Goal: Task Accomplishment & Management: Use online tool/utility

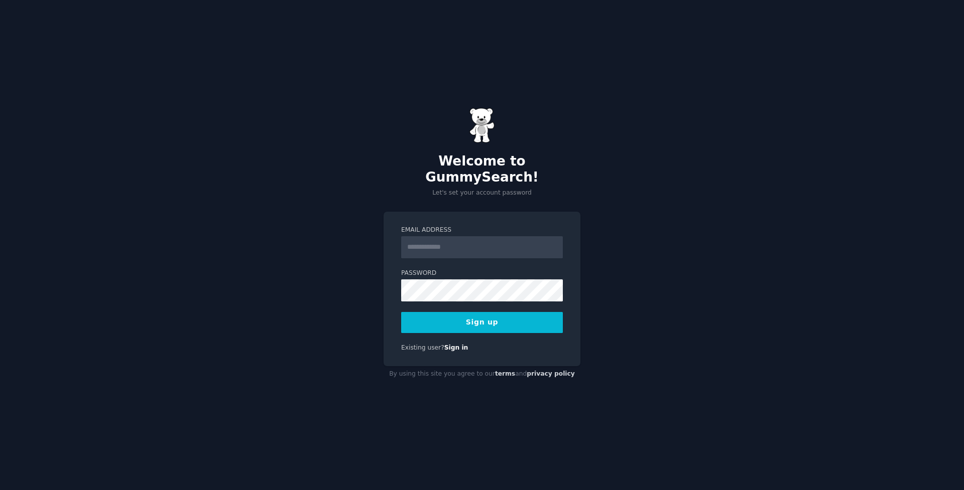
click at [414, 242] on input "Email Address" at bounding box center [482, 247] width 162 height 22
click at [414, 243] on input "Email Address" at bounding box center [482, 247] width 162 height 22
type input "**********"
click at [414, 321] on button "Sign up" at bounding box center [482, 322] width 162 height 21
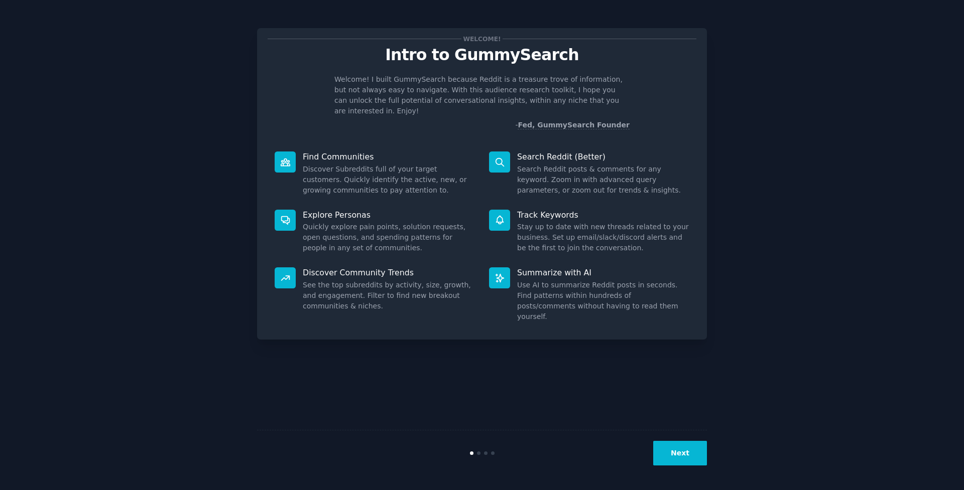
click at [670, 459] on button "Next" at bounding box center [680, 453] width 54 height 25
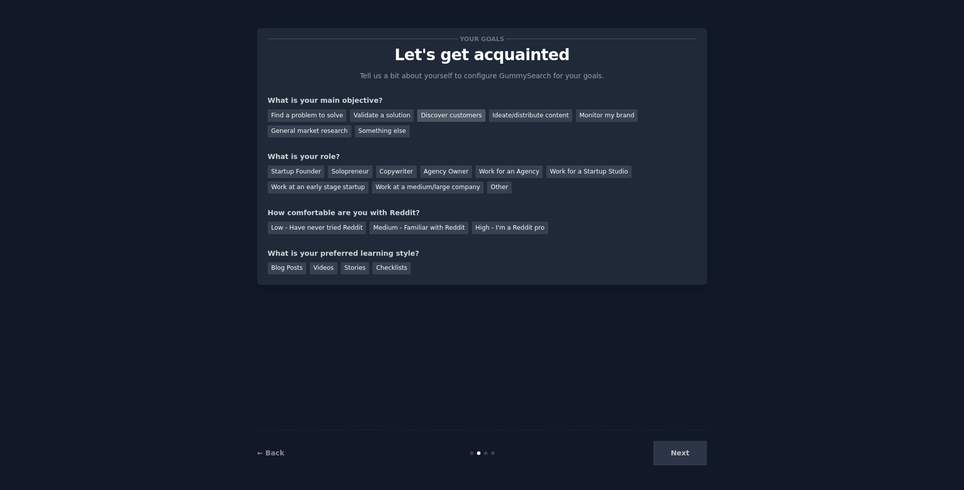
click at [450, 116] on div "Discover customers" at bounding box center [451, 115] width 68 height 13
click at [330, 172] on div "Solopreneur" at bounding box center [350, 172] width 44 height 13
click at [347, 225] on div "Low - Have never tried Reddit" at bounding box center [316, 228] width 98 height 13
click at [389, 268] on div "Checklists" at bounding box center [391, 268] width 38 height 13
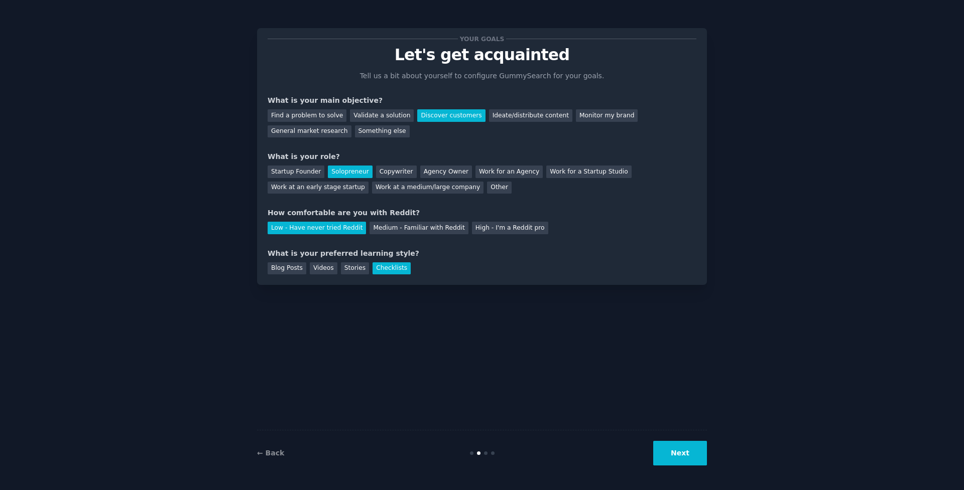
click at [667, 447] on button "Next" at bounding box center [680, 453] width 54 height 25
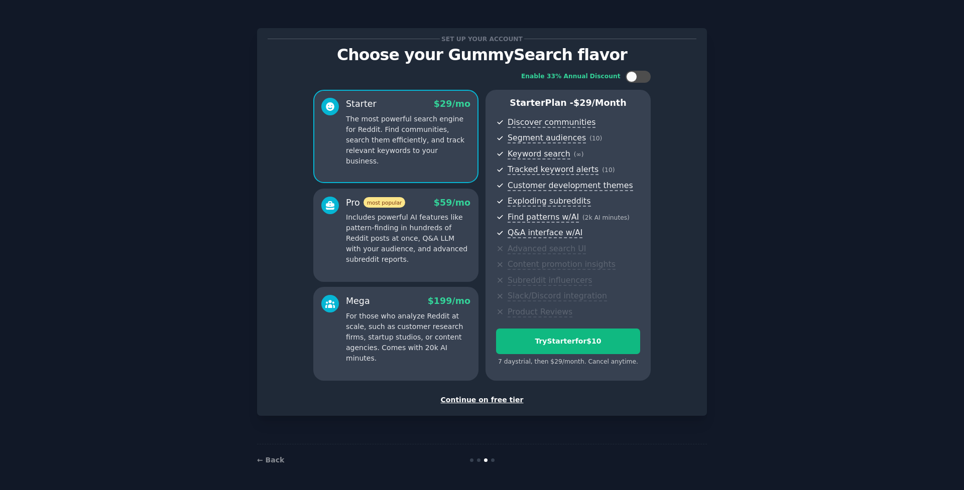
click at [474, 395] on div "Continue on free tier" at bounding box center [481, 400] width 429 height 11
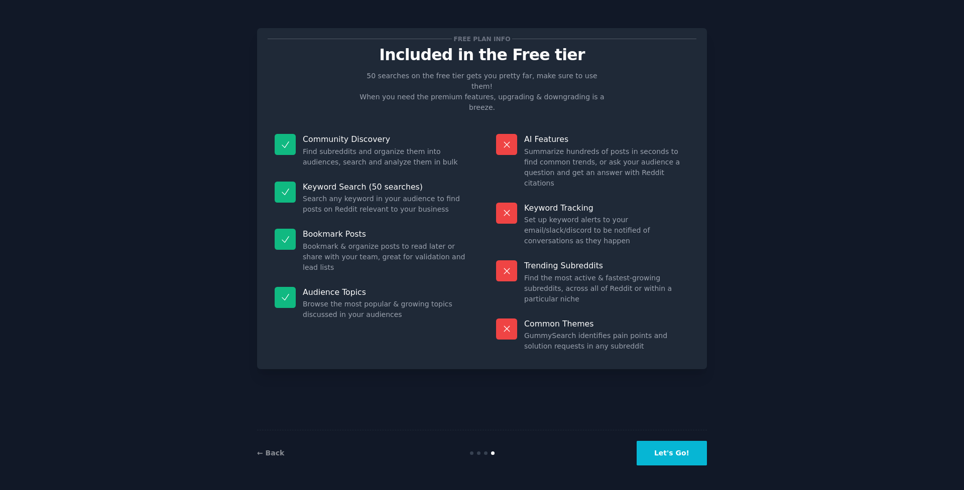
click at [655, 455] on button "Let's Go!" at bounding box center [671, 453] width 70 height 25
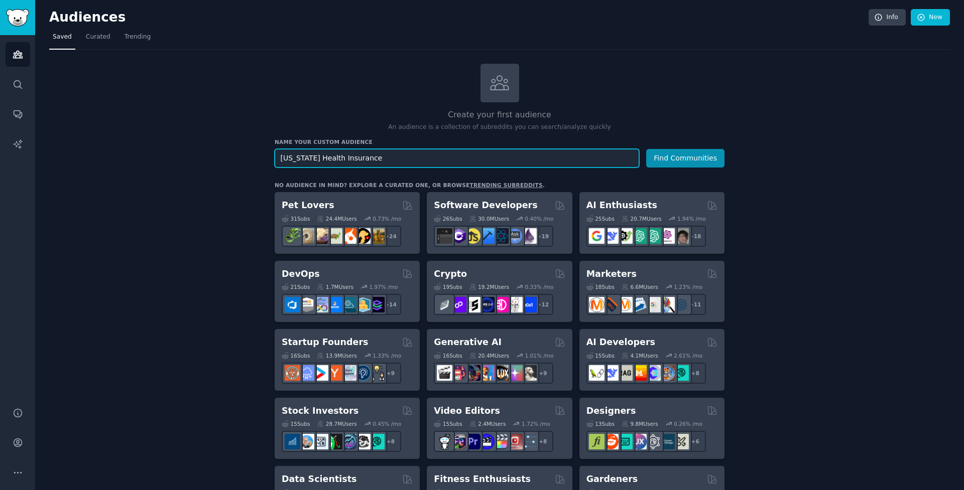
type input "[US_STATE] Health Insurance"
click at [683, 157] on button "Find Communities" at bounding box center [685, 158] width 78 height 19
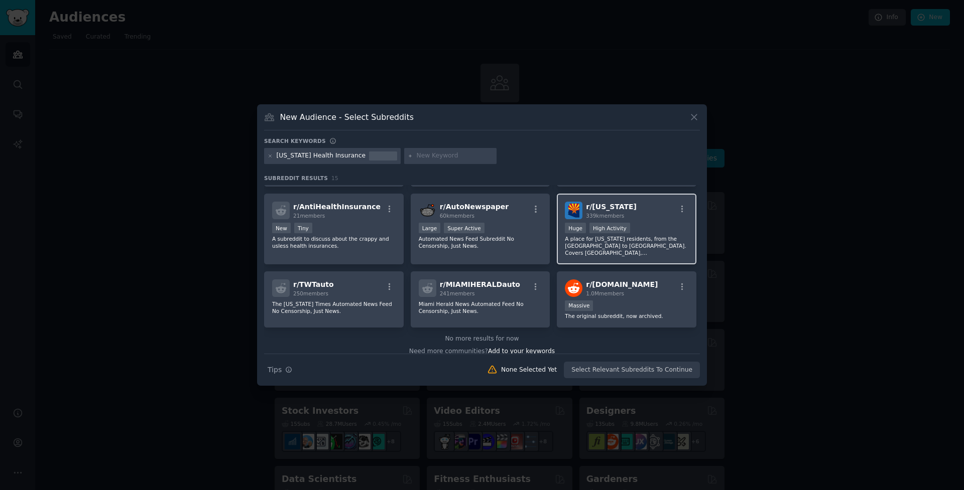
scroll to position [225, 0]
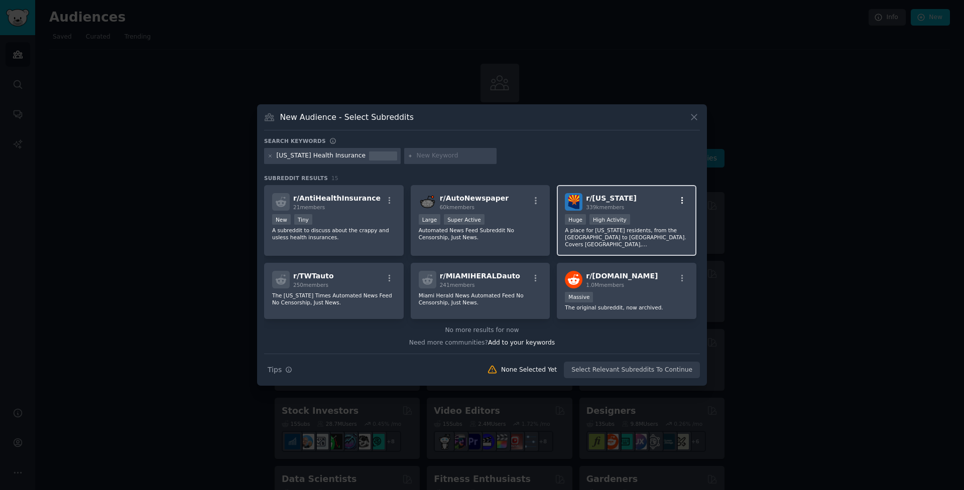
click at [677, 205] on icon "button" at bounding box center [681, 200] width 9 height 9
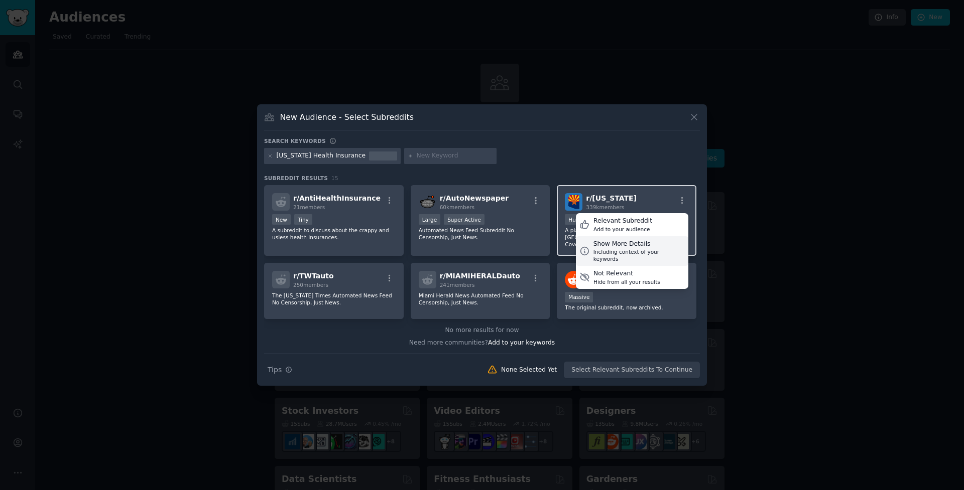
click at [646, 249] on div "Show More Details" at bounding box center [638, 244] width 91 height 9
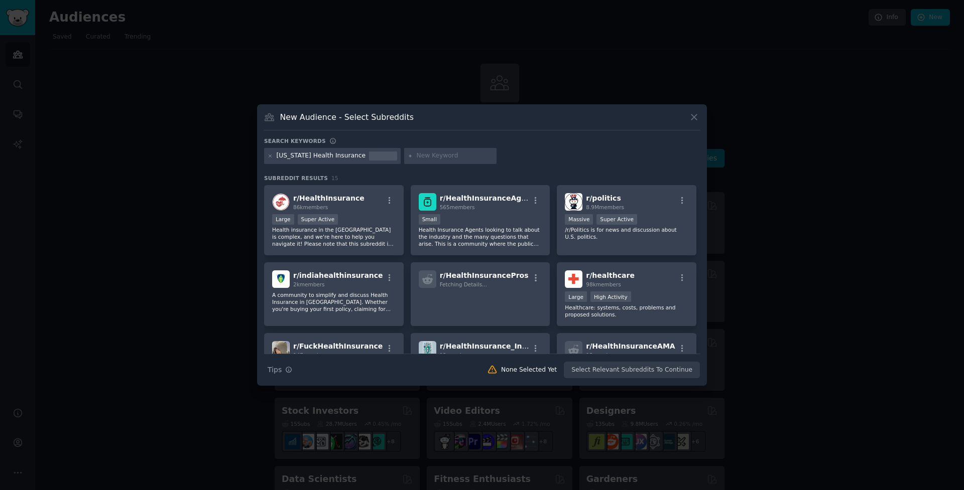
scroll to position [0, 0]
click at [268, 158] on icon at bounding box center [270, 157] width 6 height 6
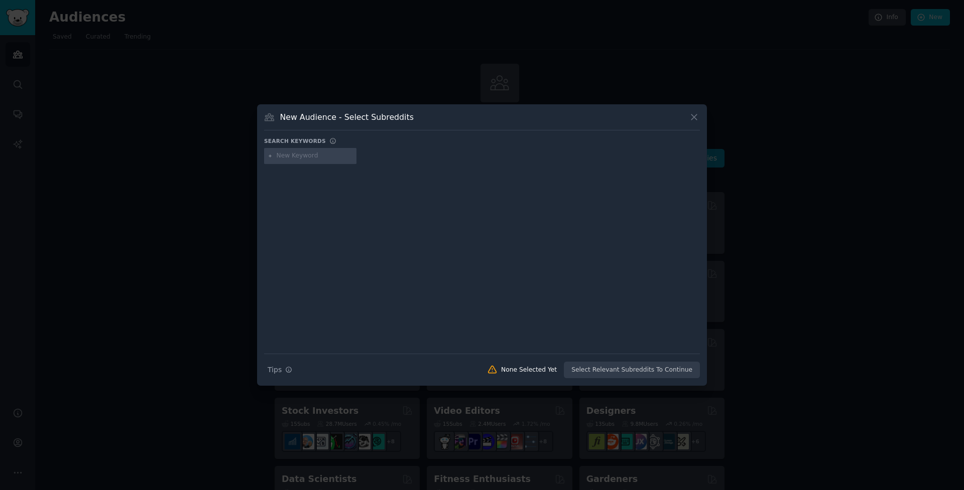
click at [286, 159] on input "text" at bounding box center [315, 156] width 76 height 9
type input "relocating to [US_STATE]"
click at [614, 367] on div "Search Tips Tips None Selected Yet Select Relevant Subreddits To Continue" at bounding box center [482, 366] width 436 height 25
click at [591, 373] on div "Search Tips Tips None Selected Yet Select Relevant Subreddits To Continue" at bounding box center [482, 366] width 436 height 25
click at [408, 286] on div at bounding box center [482, 252] width 436 height 169
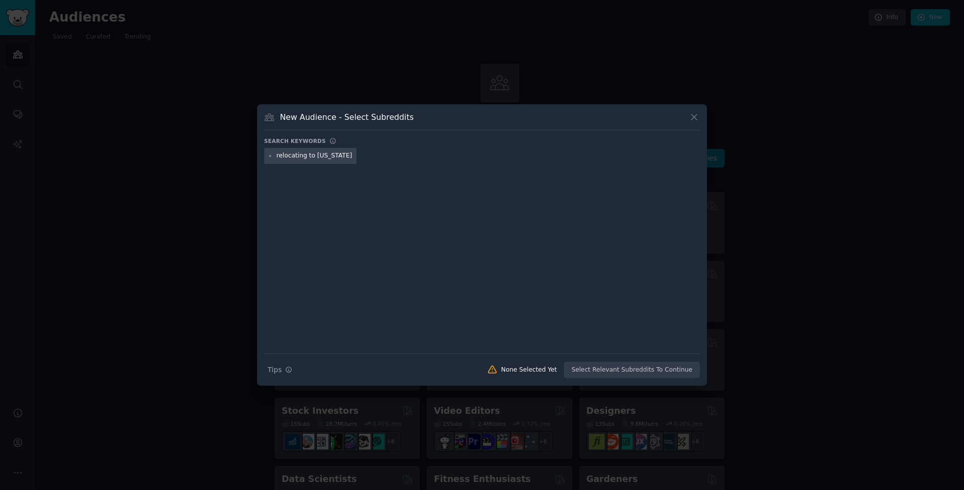
click at [323, 159] on input "relocating to [US_STATE]" at bounding box center [315, 156] width 76 height 9
click at [273, 159] on icon at bounding box center [270, 157] width 6 height 6
click at [271, 159] on icon at bounding box center [270, 157] width 6 height 6
click at [692, 116] on icon at bounding box center [694, 117] width 11 height 11
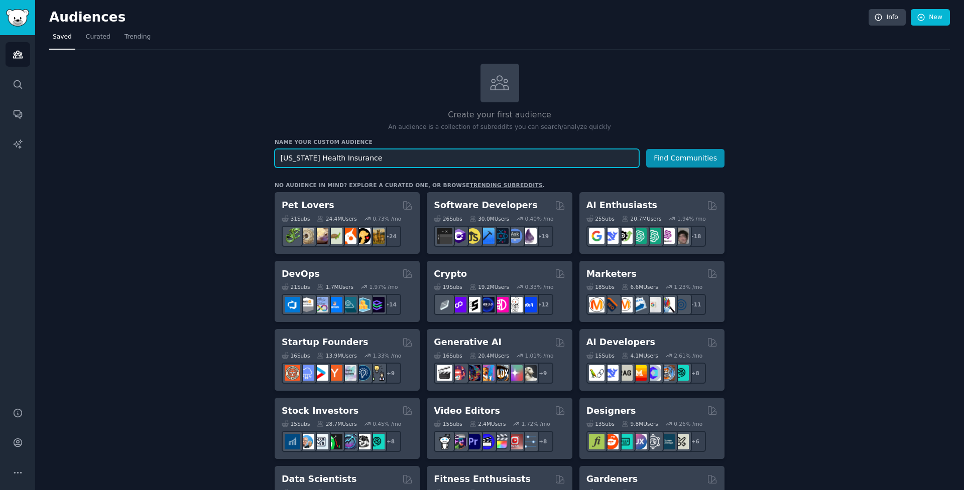
drag, startPoint x: 369, startPoint y: 160, endPoint x: 267, endPoint y: 158, distance: 101.4
type input "relocating to [US_STATE]"
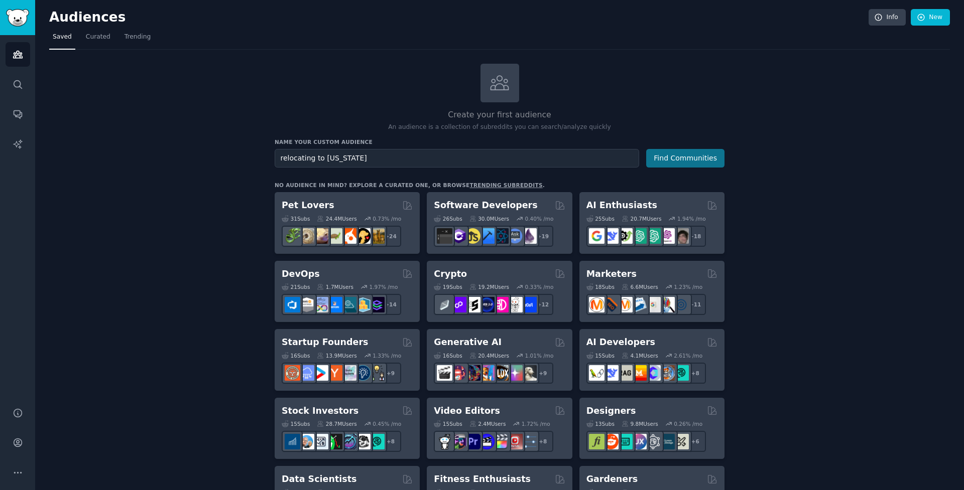
click at [683, 153] on button "Find Communities" at bounding box center [685, 158] width 78 height 19
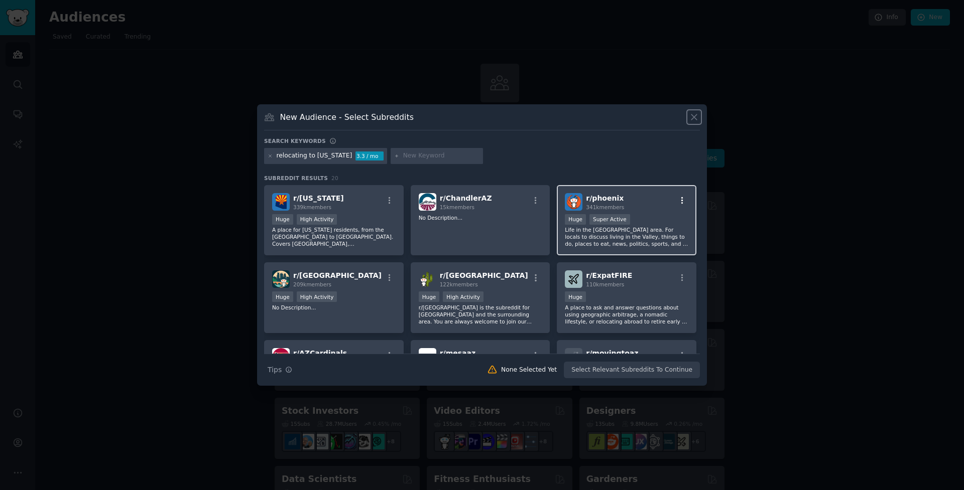
click at [678, 205] on icon "button" at bounding box center [681, 200] width 9 height 9
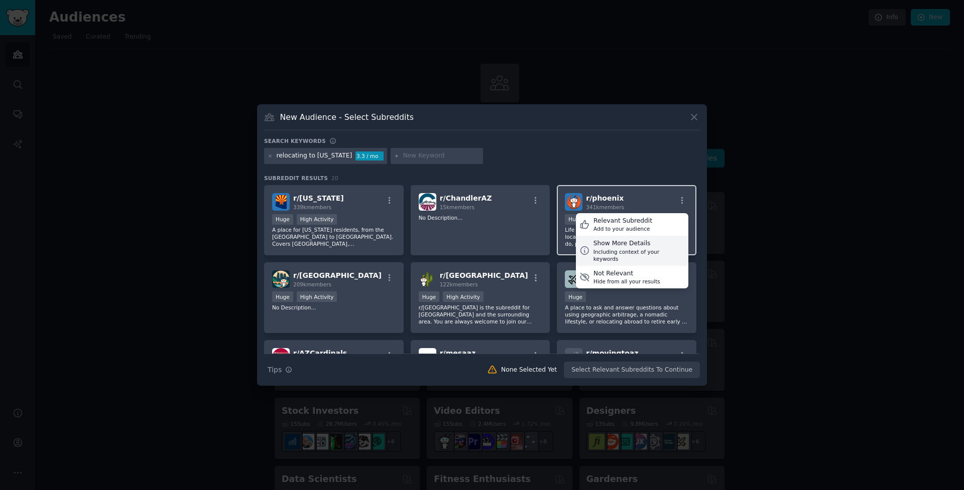
click at [632, 258] on div "Including context of your keywords" at bounding box center [638, 255] width 91 height 14
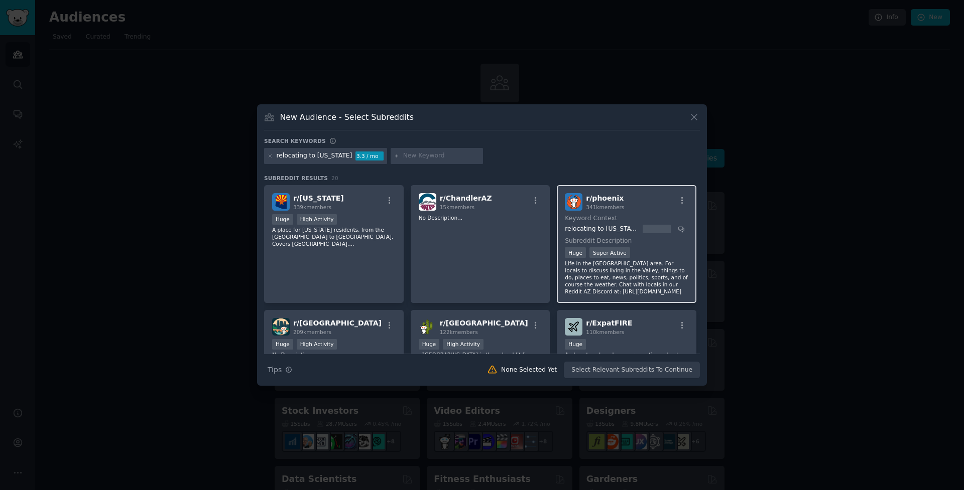
click at [611, 214] on div "r/ phoenix 341k members Keyword Context relocating to [US_STATE] Subreddit Desc…" at bounding box center [627, 244] width 140 height 118
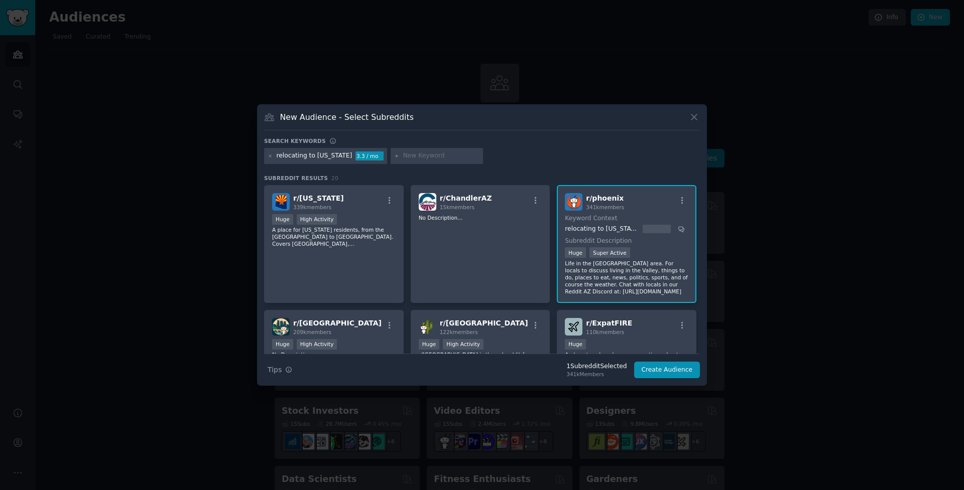
click at [611, 214] on div "r/ phoenix 341k members Keyword Context relocating to [US_STATE] Subreddit Desc…" at bounding box center [627, 244] width 140 height 118
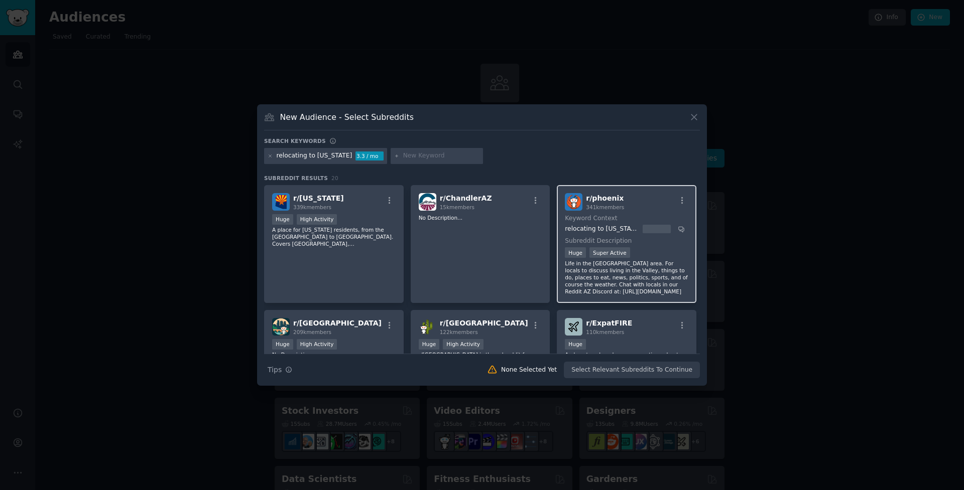
click at [625, 267] on p "Life in the [GEOGRAPHIC_DATA] area. For locals to discuss living in the Valley,…" at bounding box center [626, 277] width 123 height 35
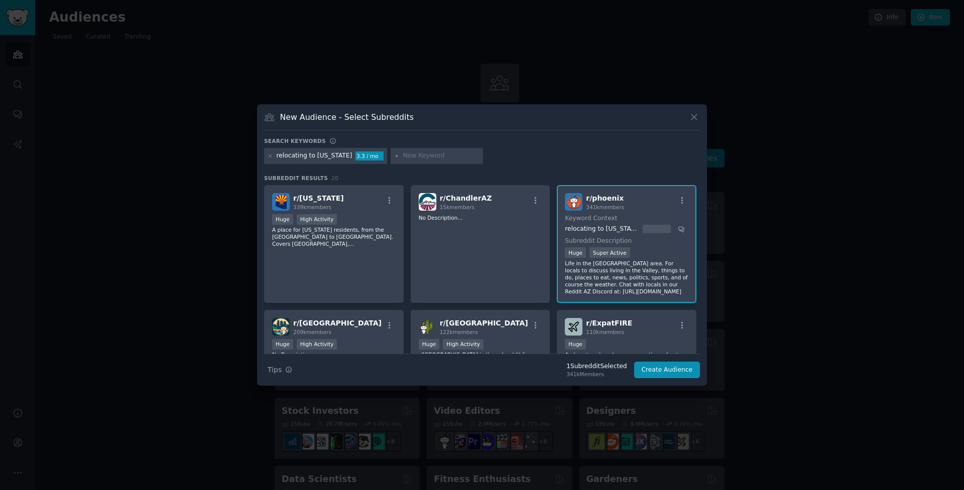
click at [625, 267] on p "Life in the [GEOGRAPHIC_DATA] area. For locals to discuss living in the Valley,…" at bounding box center [626, 277] width 123 height 35
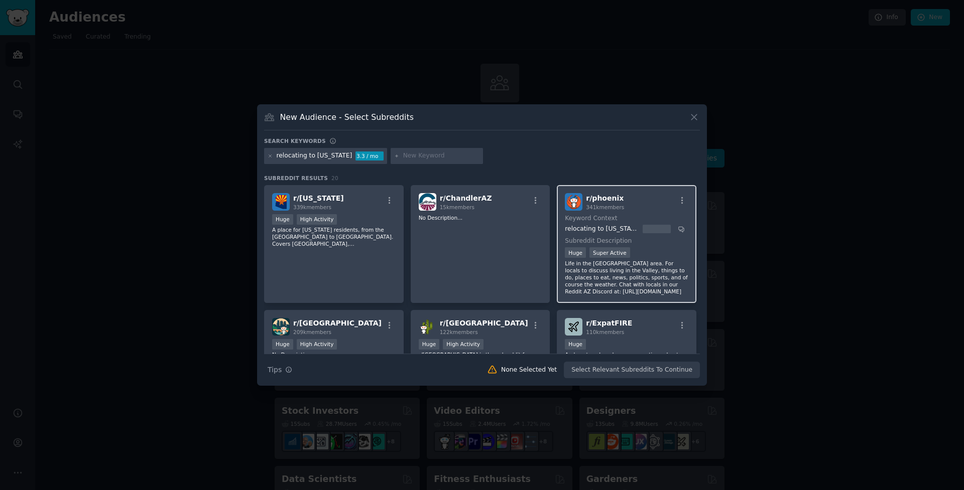
click at [662, 231] on div at bounding box center [656, 229] width 28 height 9
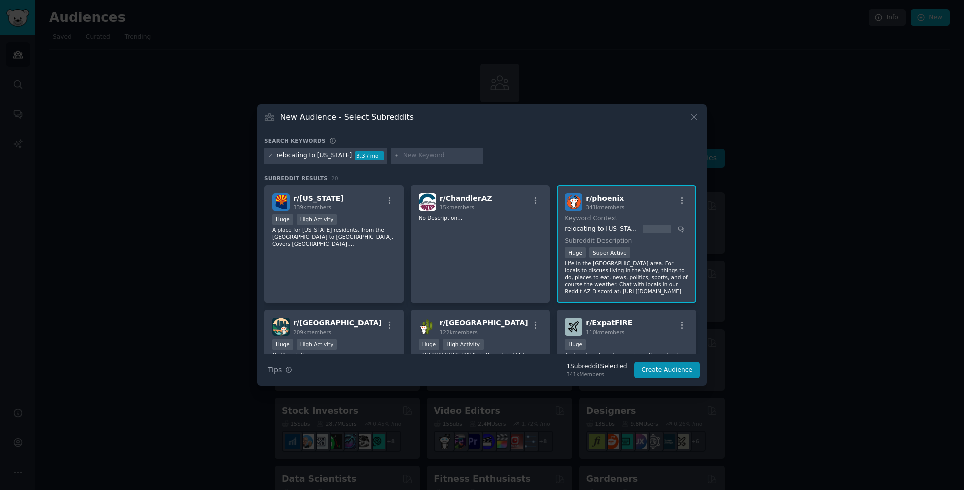
click at [662, 231] on div at bounding box center [656, 229] width 28 height 9
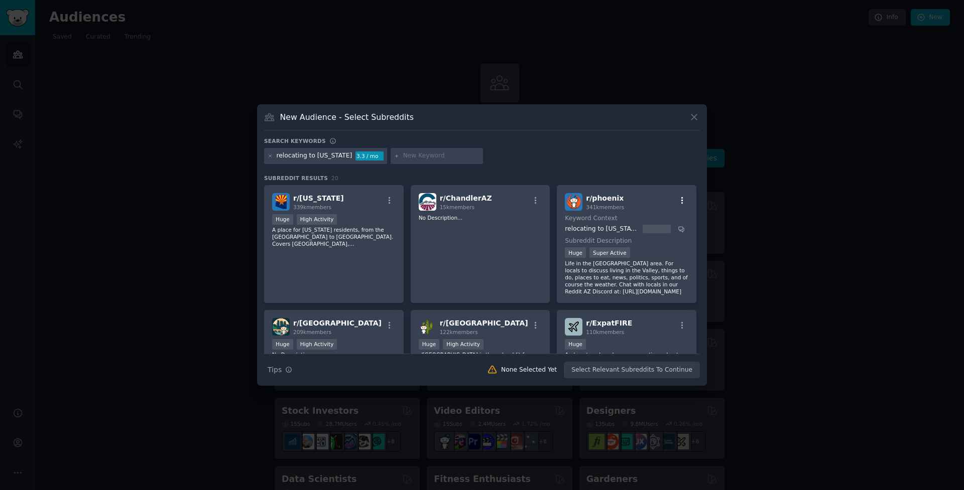
click at [680, 202] on icon "button" at bounding box center [681, 200] width 9 height 9
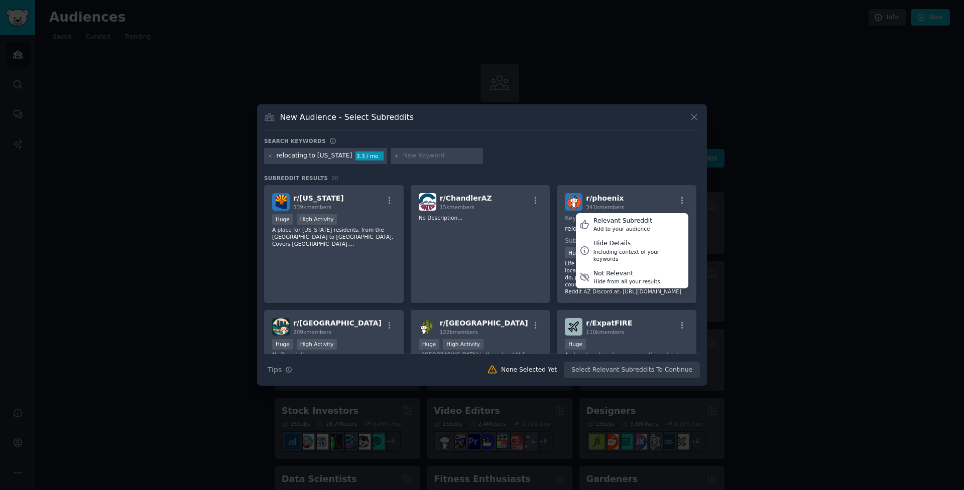
click at [613, 165] on div "relocating to [US_STATE] 3.3 / mo" at bounding box center [482, 158] width 436 height 20
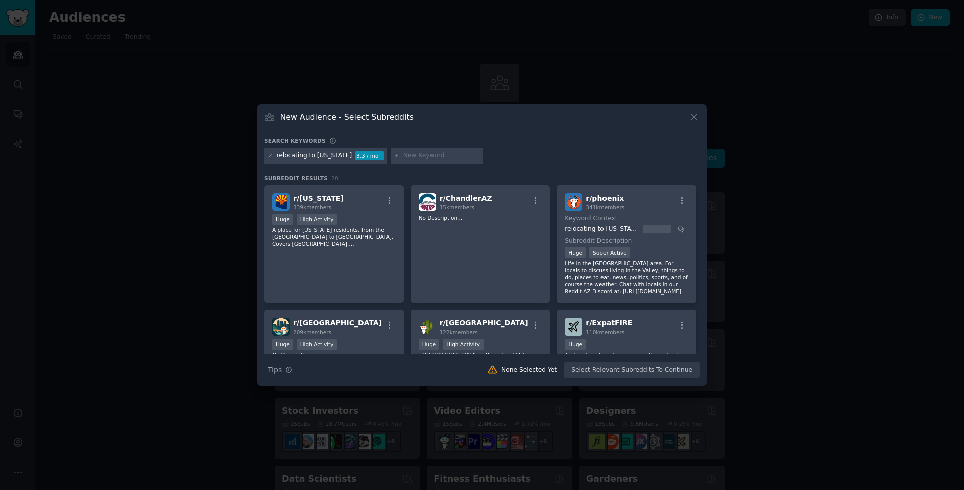
click at [403, 153] on input "text" at bounding box center [441, 156] width 76 height 9
type input "health insurance"
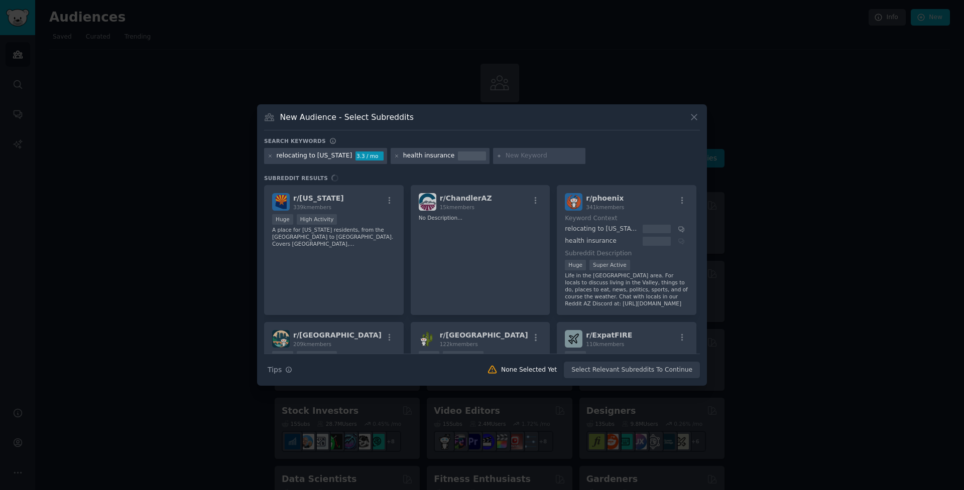
click at [461, 159] on div at bounding box center [472, 156] width 28 height 9
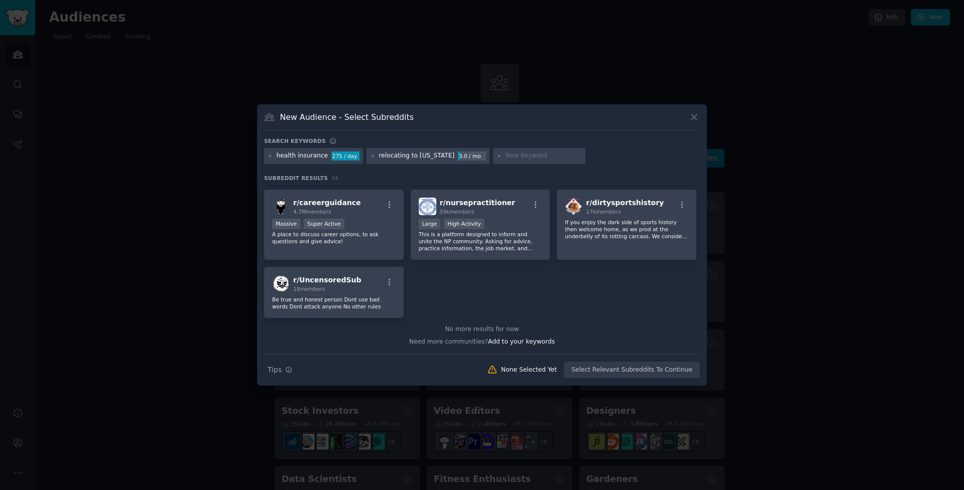
scroll to position [848, 0]
